Goal: Find specific page/section: Find specific page/section

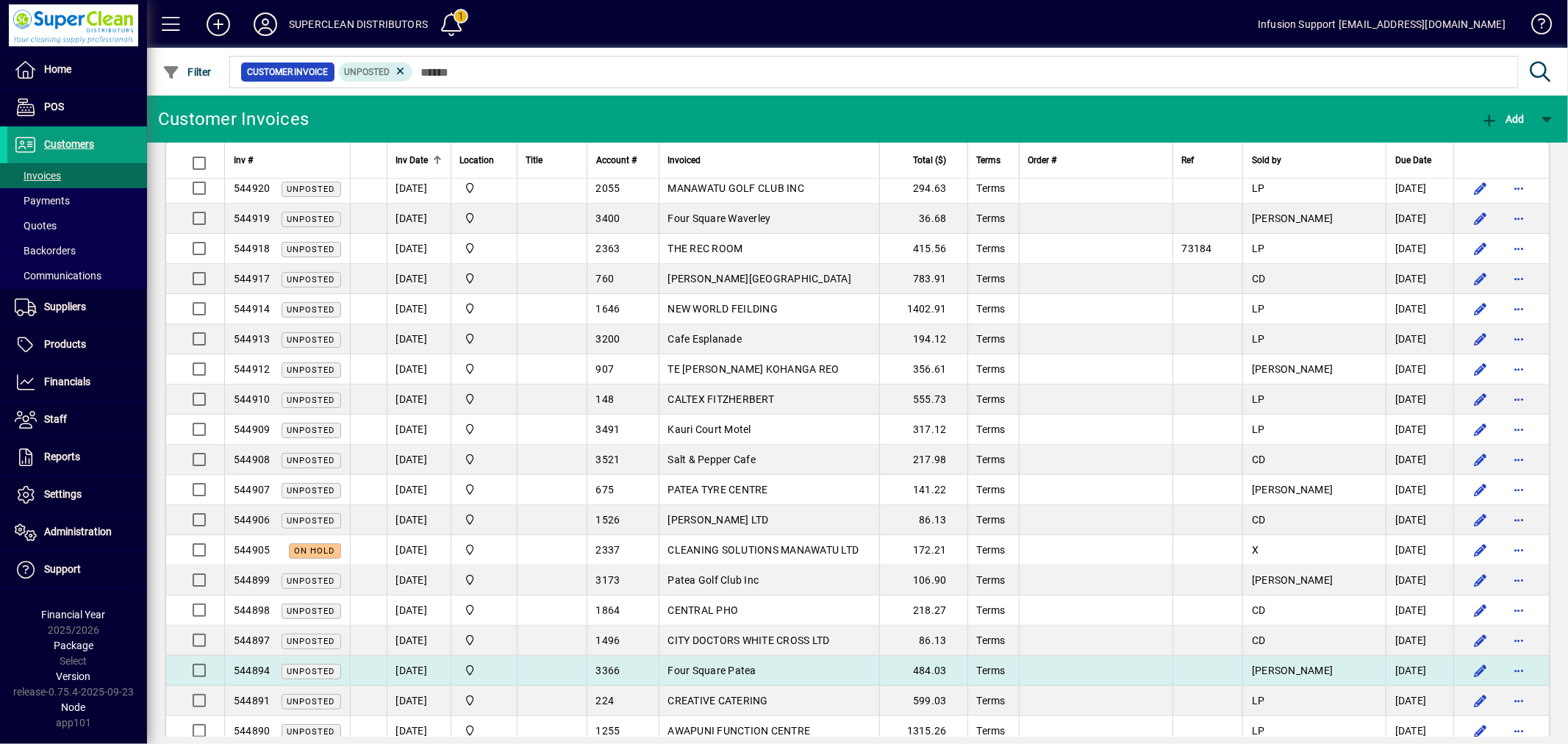
scroll to position [326, 0]
